Goal: Navigation & Orientation: Find specific page/section

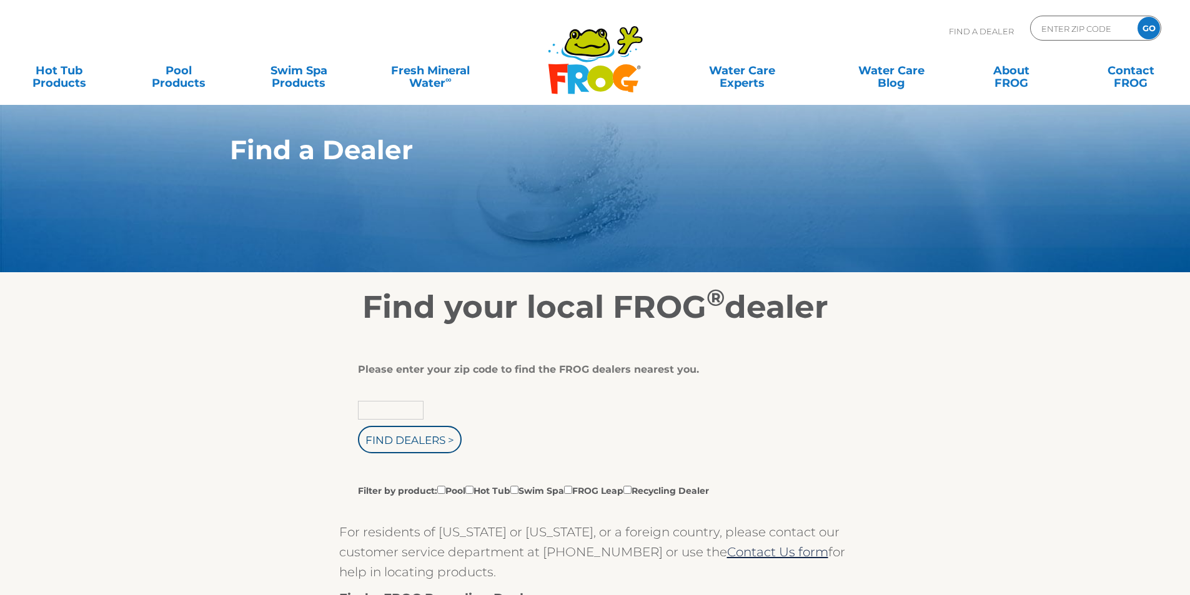
click at [375, 412] on input "text" at bounding box center [391, 410] width 66 height 19
type input "08807"
click at [409, 440] on input "Find Dealers >" at bounding box center [410, 439] width 104 height 27
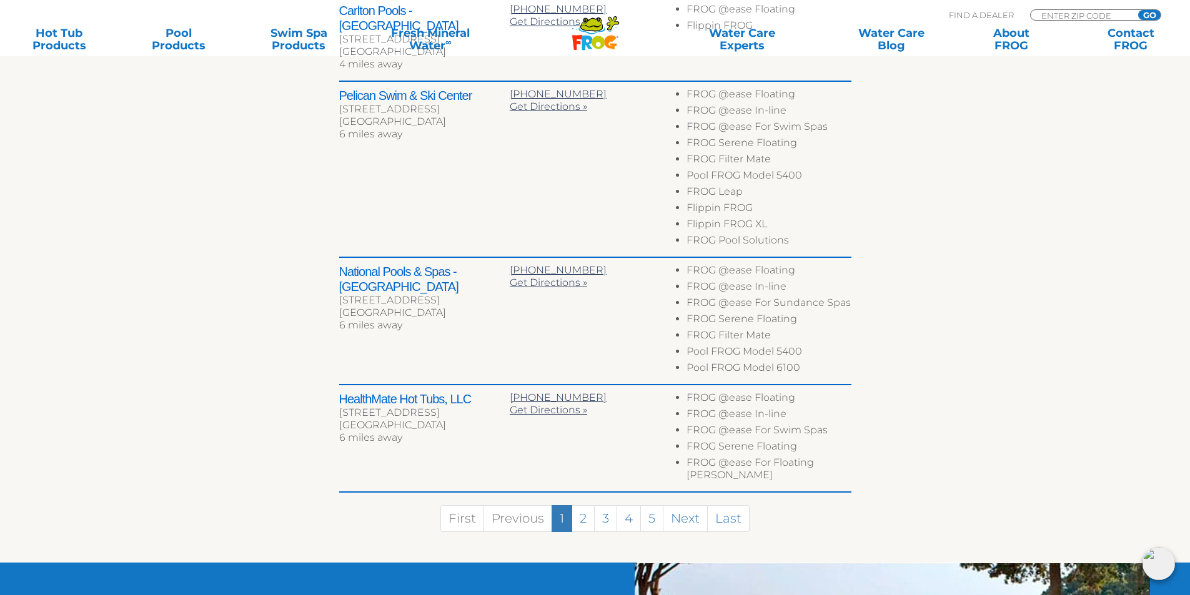
scroll to position [729, 0]
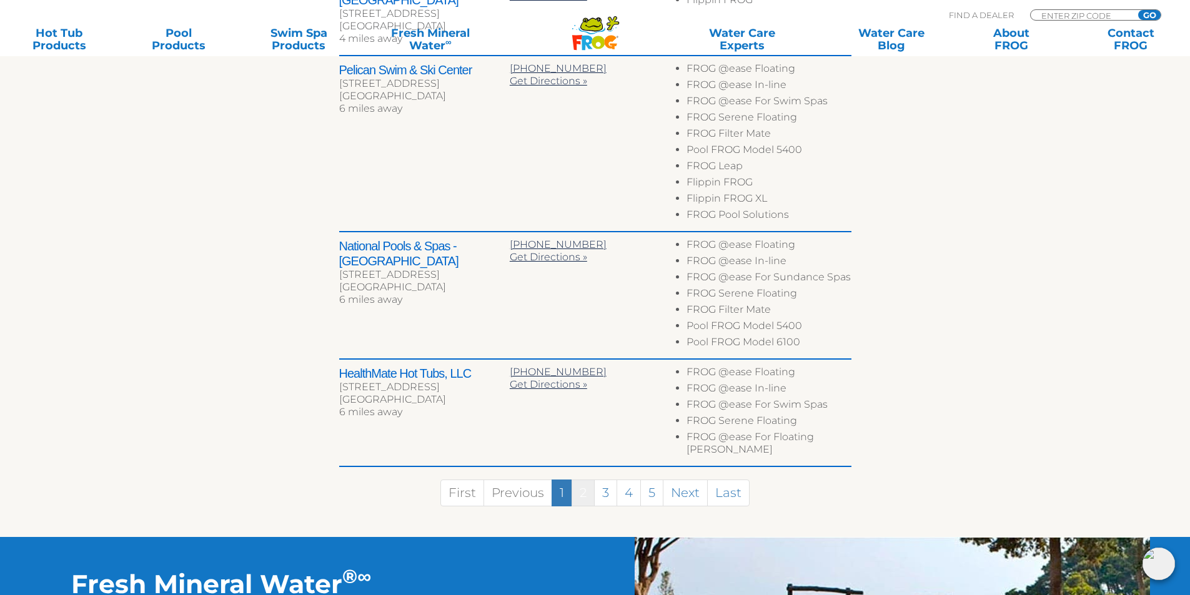
click at [578, 480] on link "2" at bounding box center [583, 493] width 23 height 27
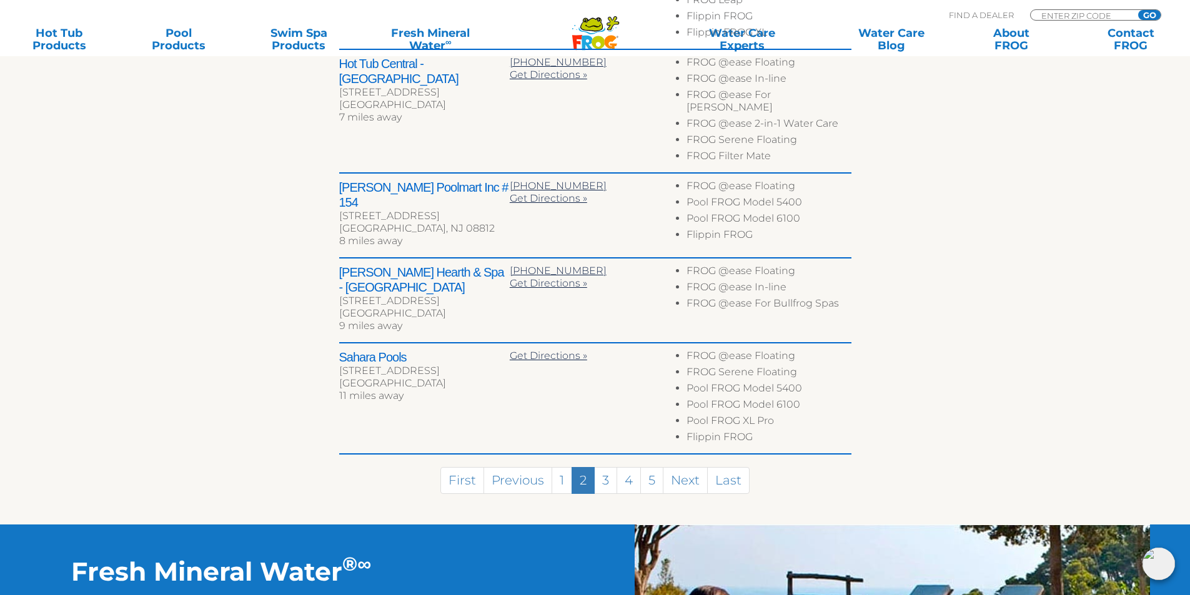
scroll to position [833, 0]
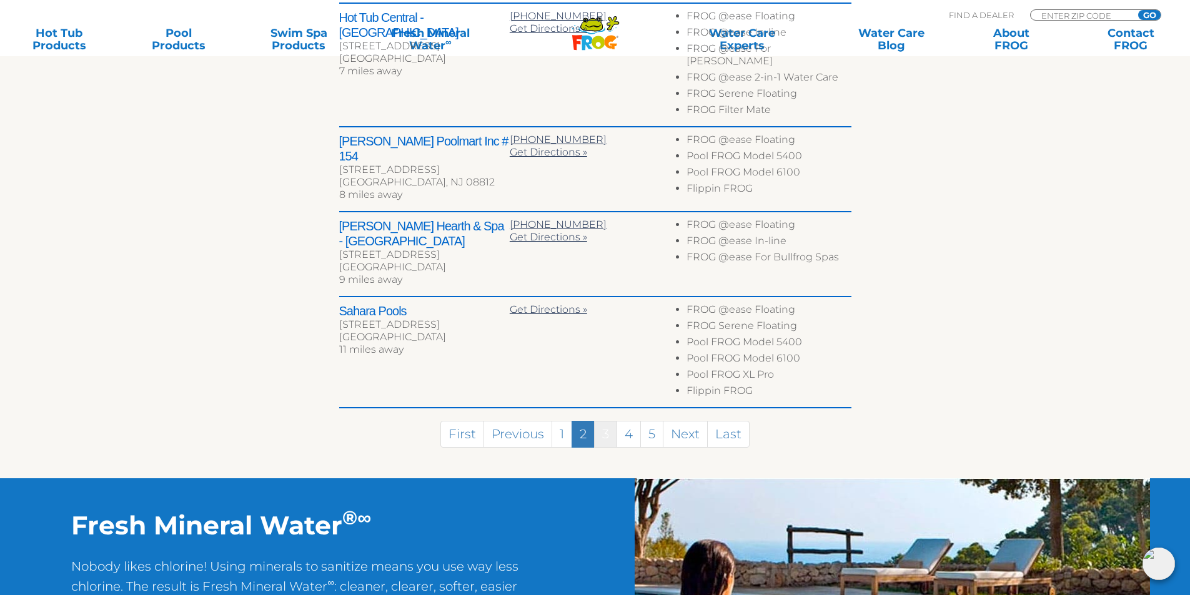
click at [606, 421] on link "3" at bounding box center [605, 434] width 23 height 27
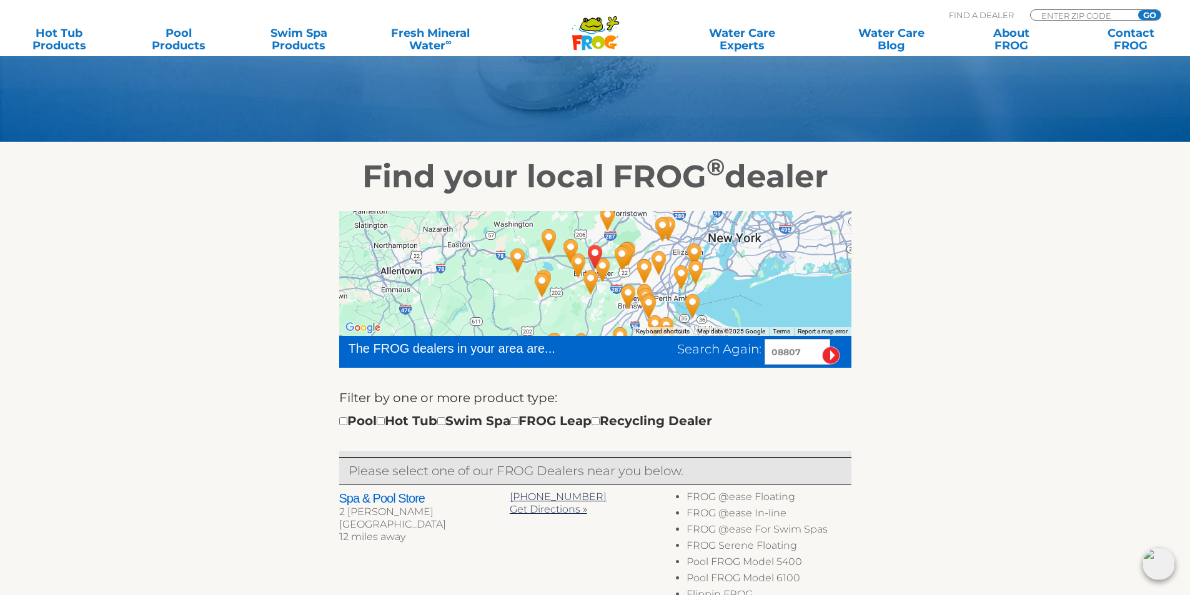
scroll to position [234, 0]
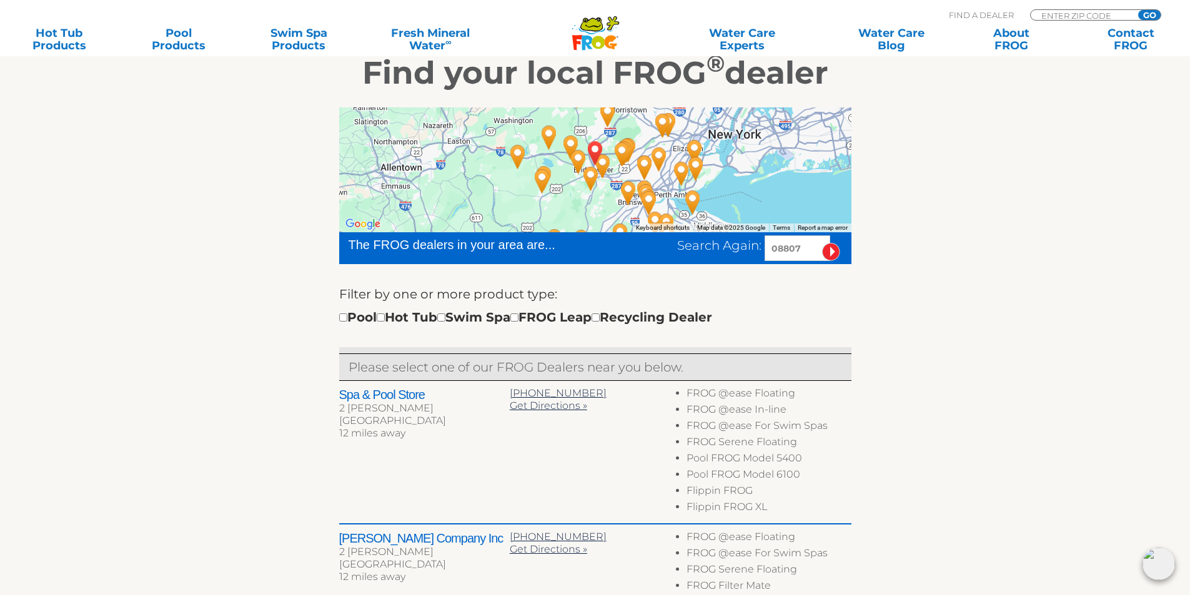
click at [797, 244] on input "08807" at bounding box center [798, 249] width 66 height 26
type input "08817"
click at [822, 243] on input "image" at bounding box center [831, 252] width 18 height 18
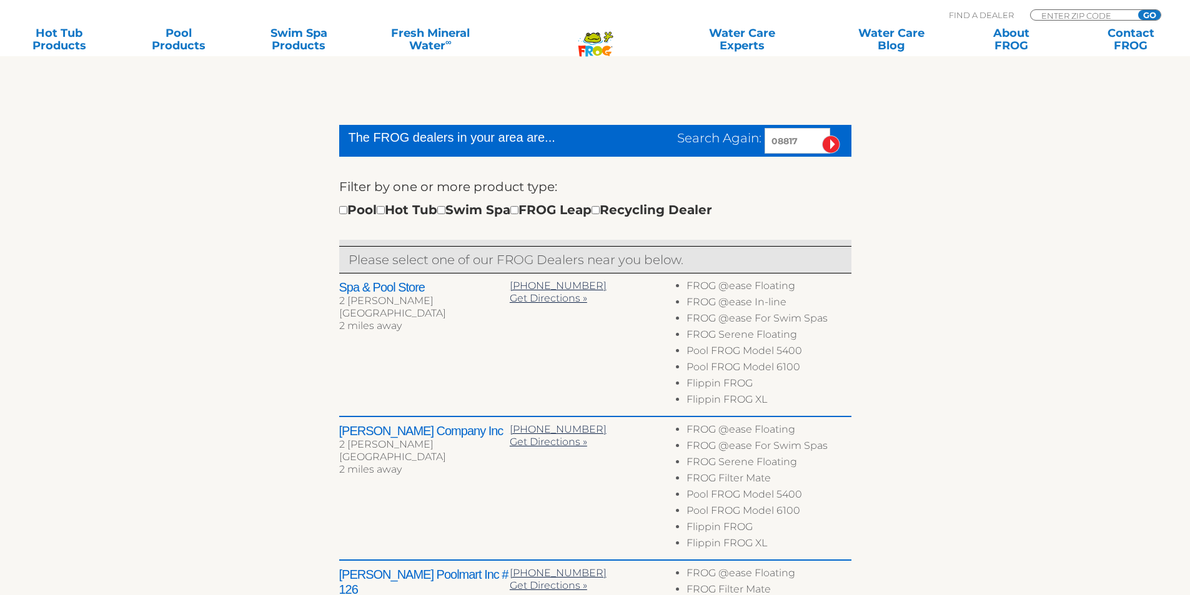
scroll to position [342, 0]
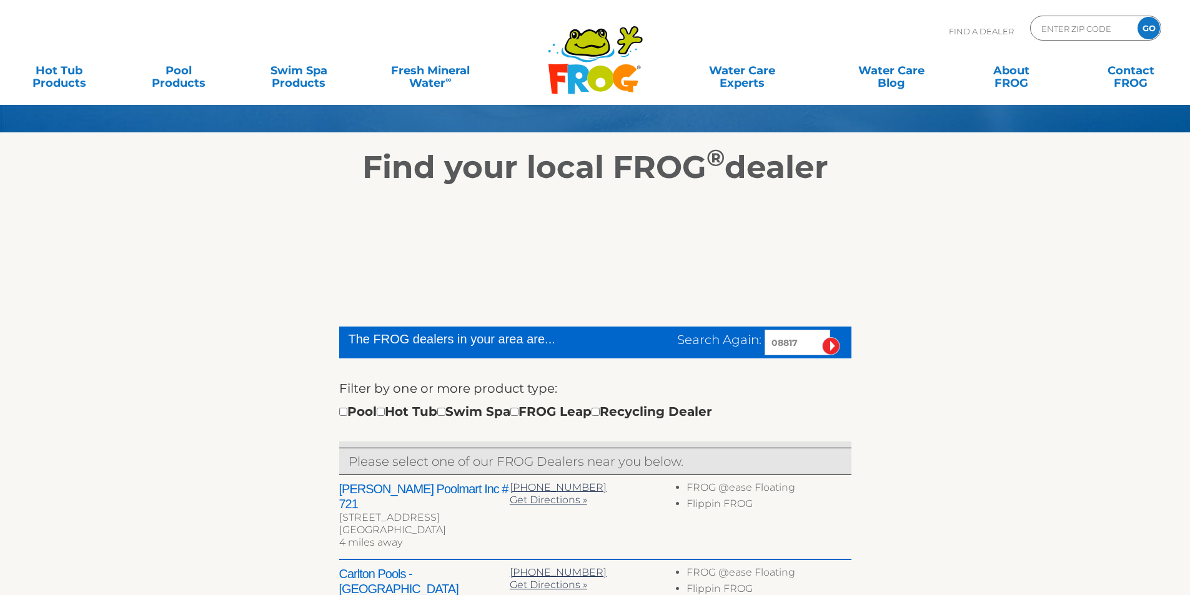
scroll to position [140, 0]
